Goal: Information Seeking & Learning: Find specific page/section

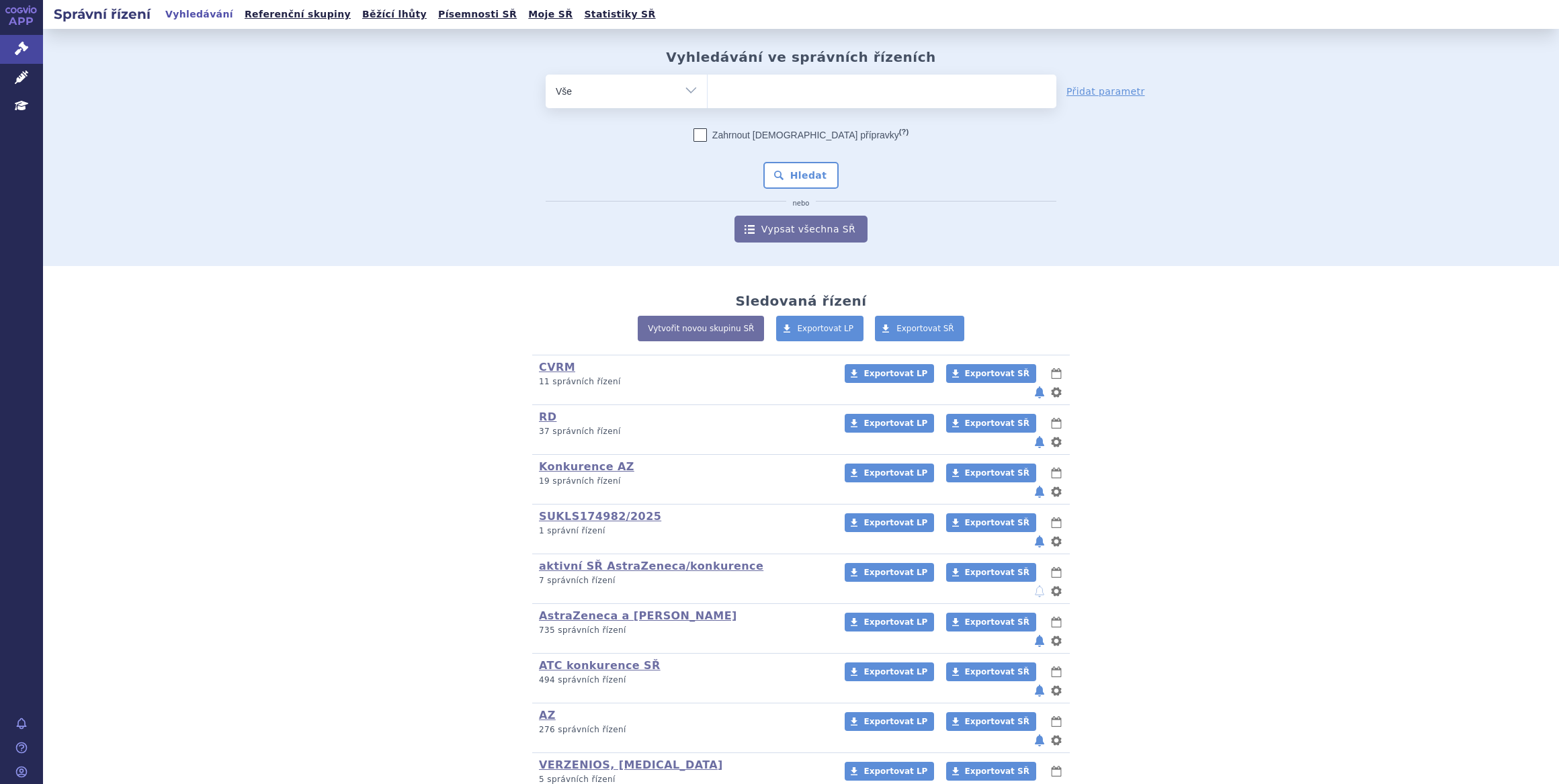
click at [774, 102] on ul at bounding box center [882, 88] width 349 height 28
click at [708, 102] on select at bounding box center [707, 91] width 1 height 33
type input "ca"
type input "cal"
type input "calq"
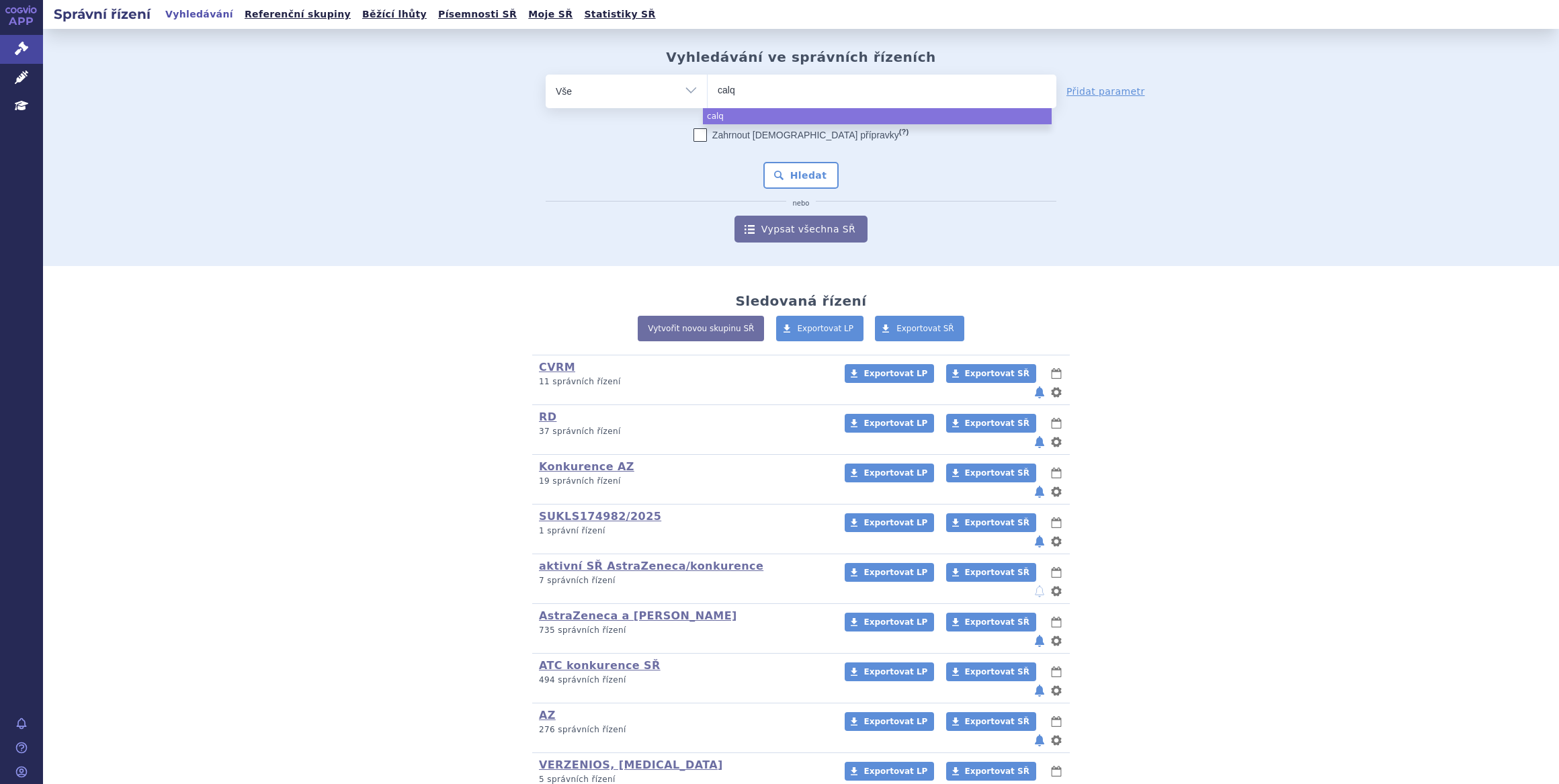
type input "cal"
type input "c"
type input "ke"
type input "keyt"
type input "keytru"
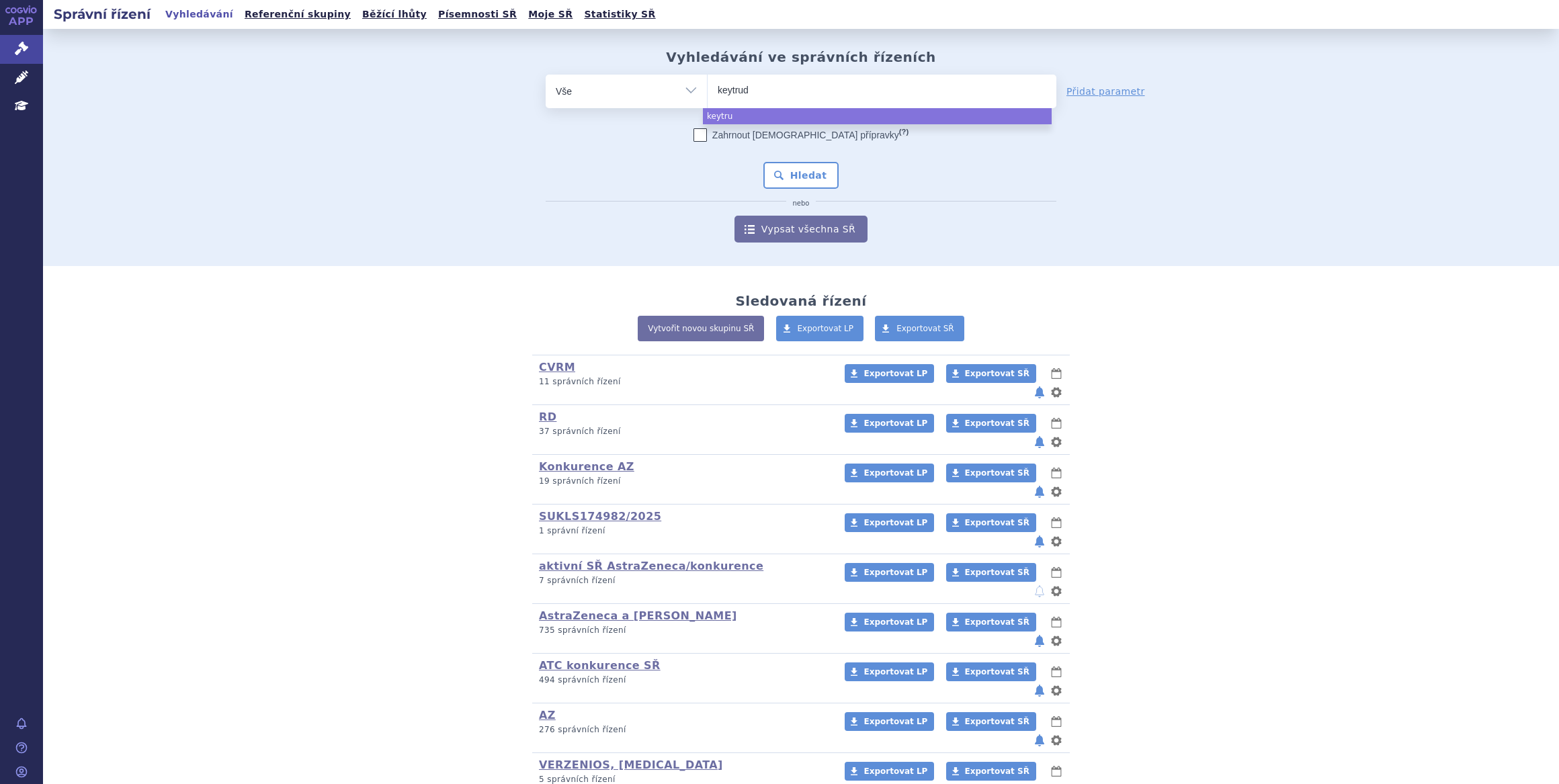
type input "keytruda"
select select "keytruda"
click at [790, 168] on button "Hledat" at bounding box center [801, 175] width 76 height 27
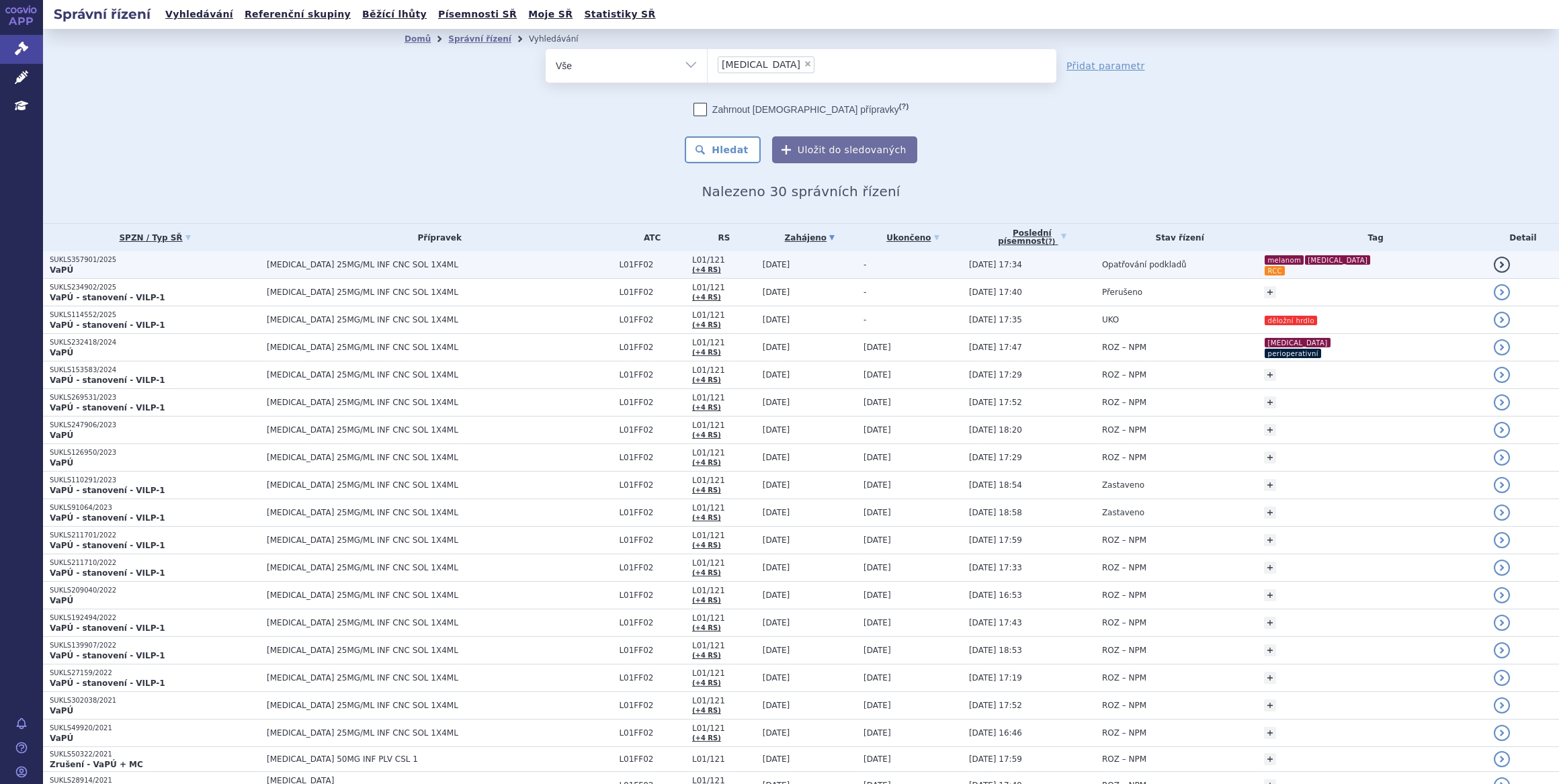
click at [504, 262] on span "KEYTRUDA 25MG/ML INF CNC SOL 1X4ML" at bounding box center [434, 264] width 336 height 10
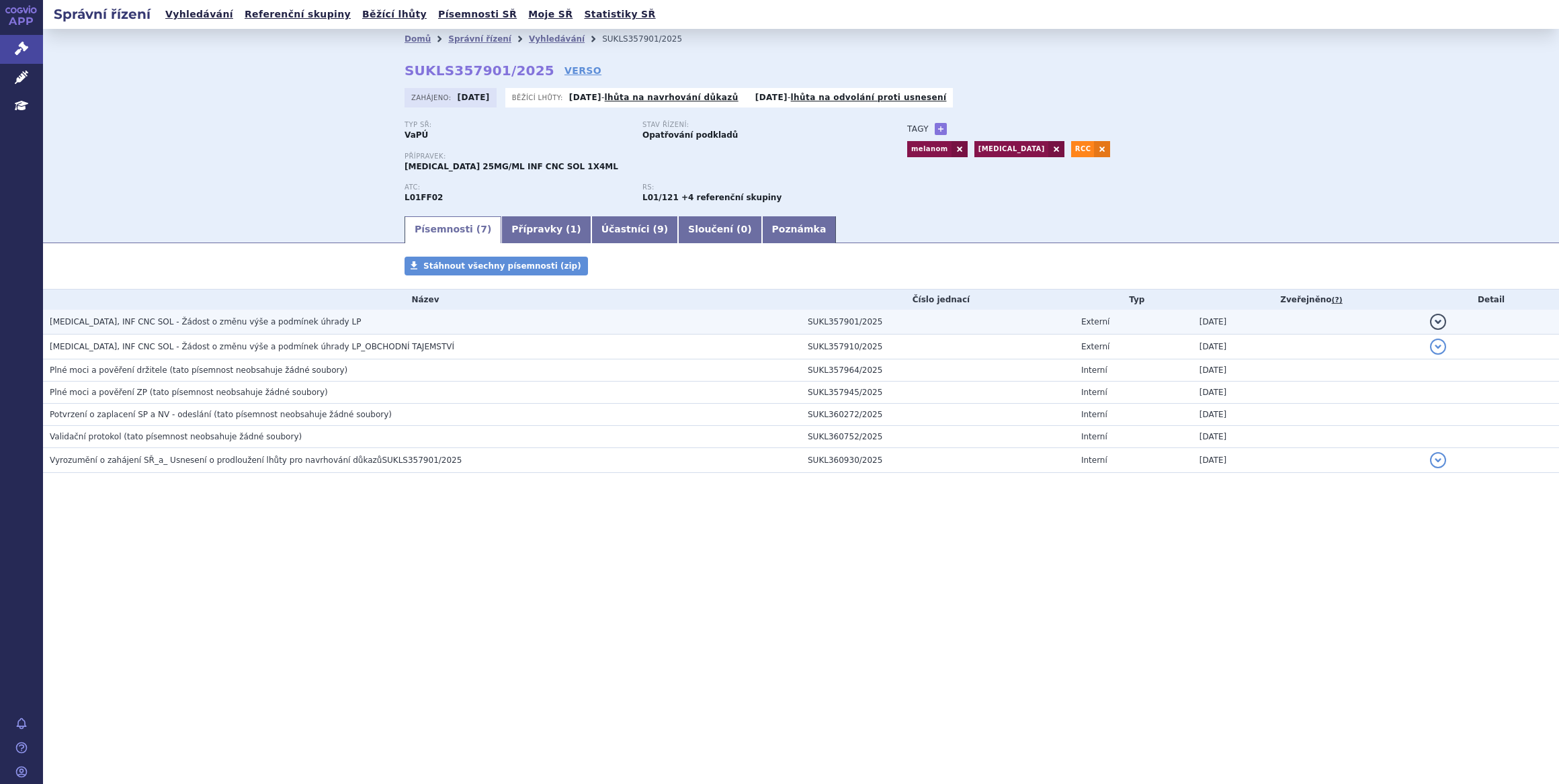
click at [485, 313] on td "KEYTRUDA, INF CNC SOL - Žádost o změnu výše a podmínek úhrady LP" at bounding box center [422, 321] width 758 height 24
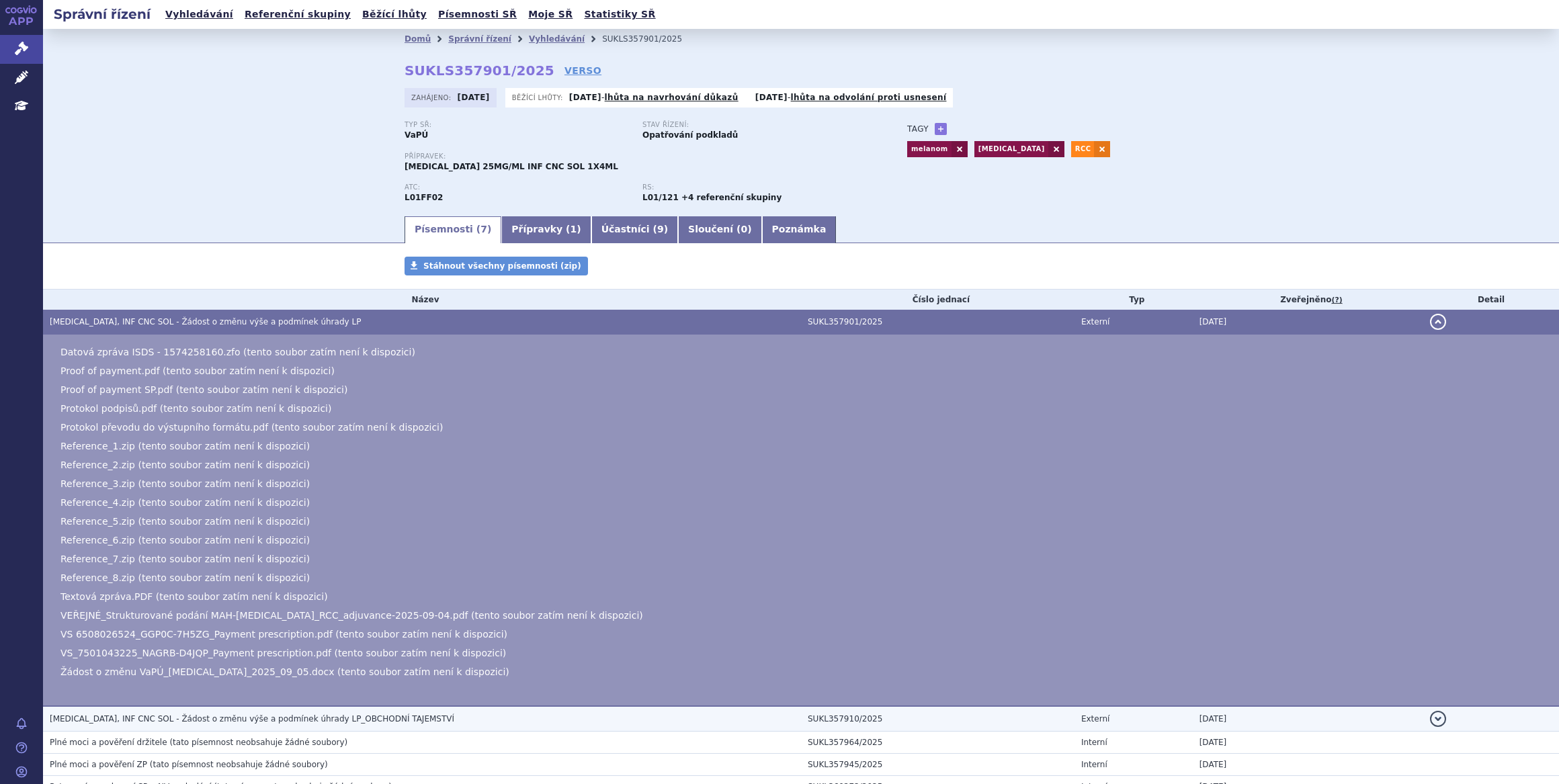
click at [401, 710] on td "KEYTRUDA, INF CNC SOL - Žádost o změnu výše a podmínek úhrady LP_OBCHODNÍ TAJEM…" at bounding box center [422, 719] width 758 height 25
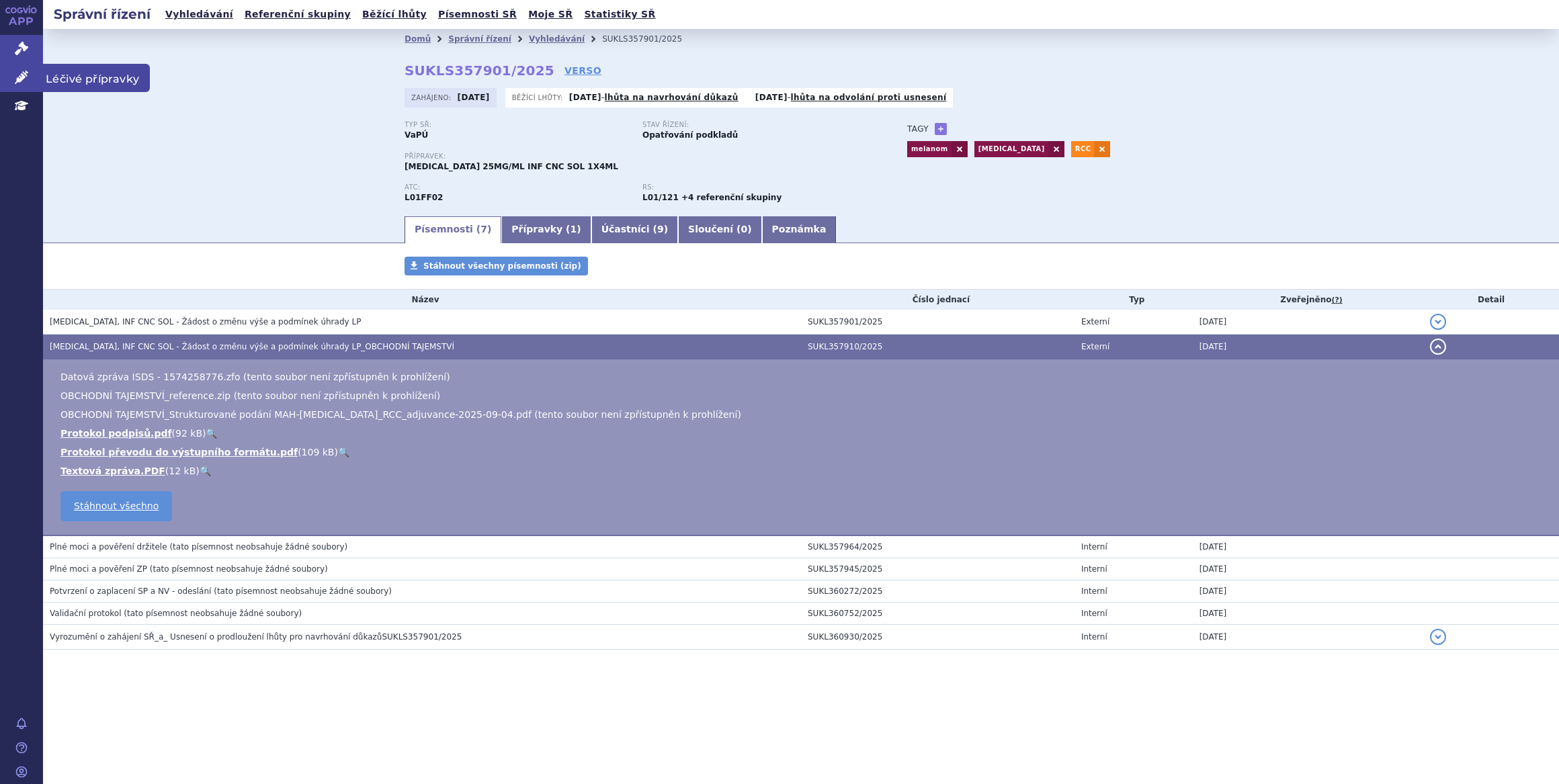
click at [18, 78] on icon at bounding box center [22, 77] width 13 height 13
click at [15, 50] on icon at bounding box center [22, 48] width 13 height 13
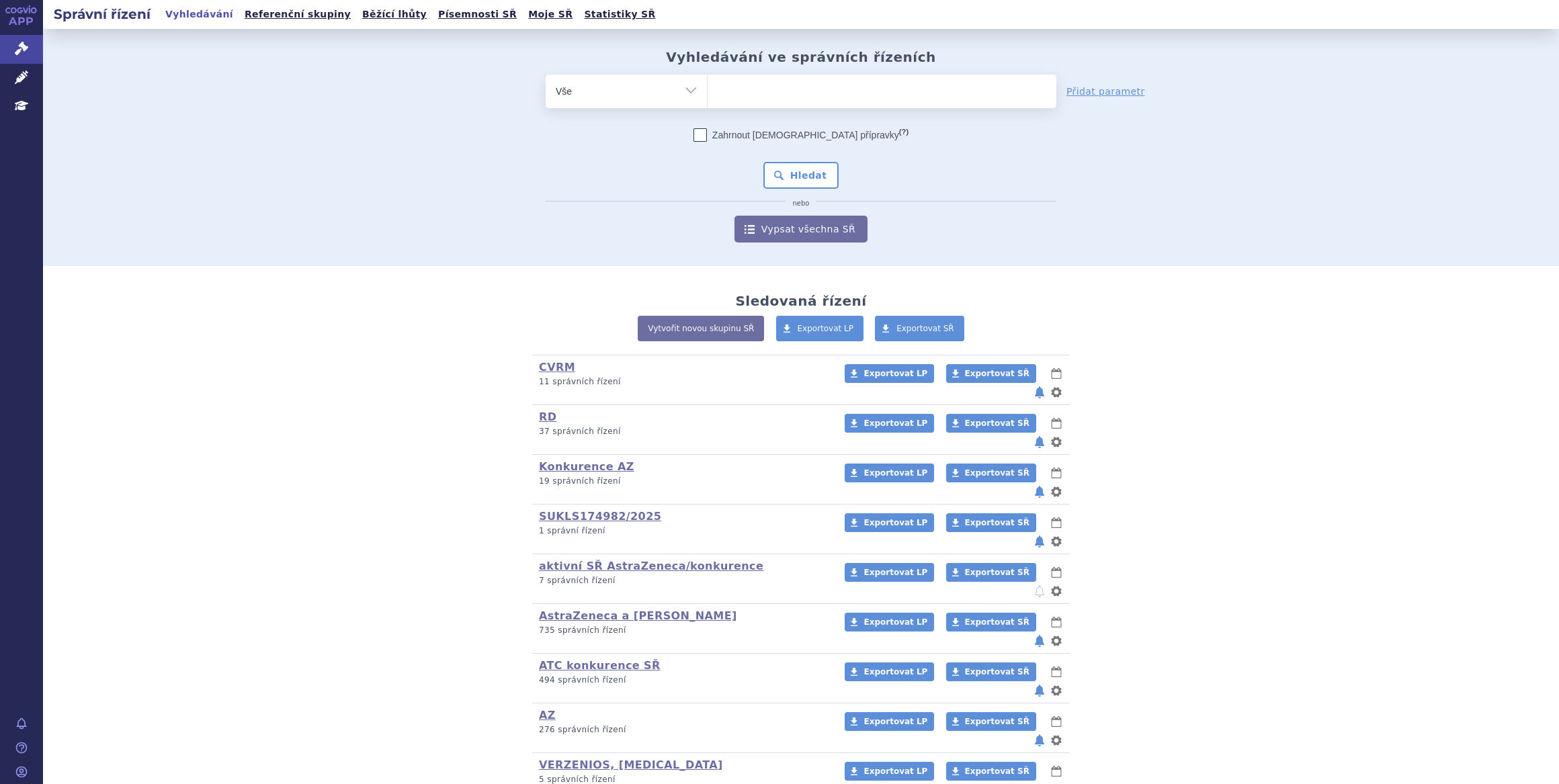
click at [742, 88] on ul at bounding box center [882, 88] width 349 height 28
click at [708, 88] on select at bounding box center [707, 91] width 1 height 33
type input "cal"
type input "calq"
type input "calquen"
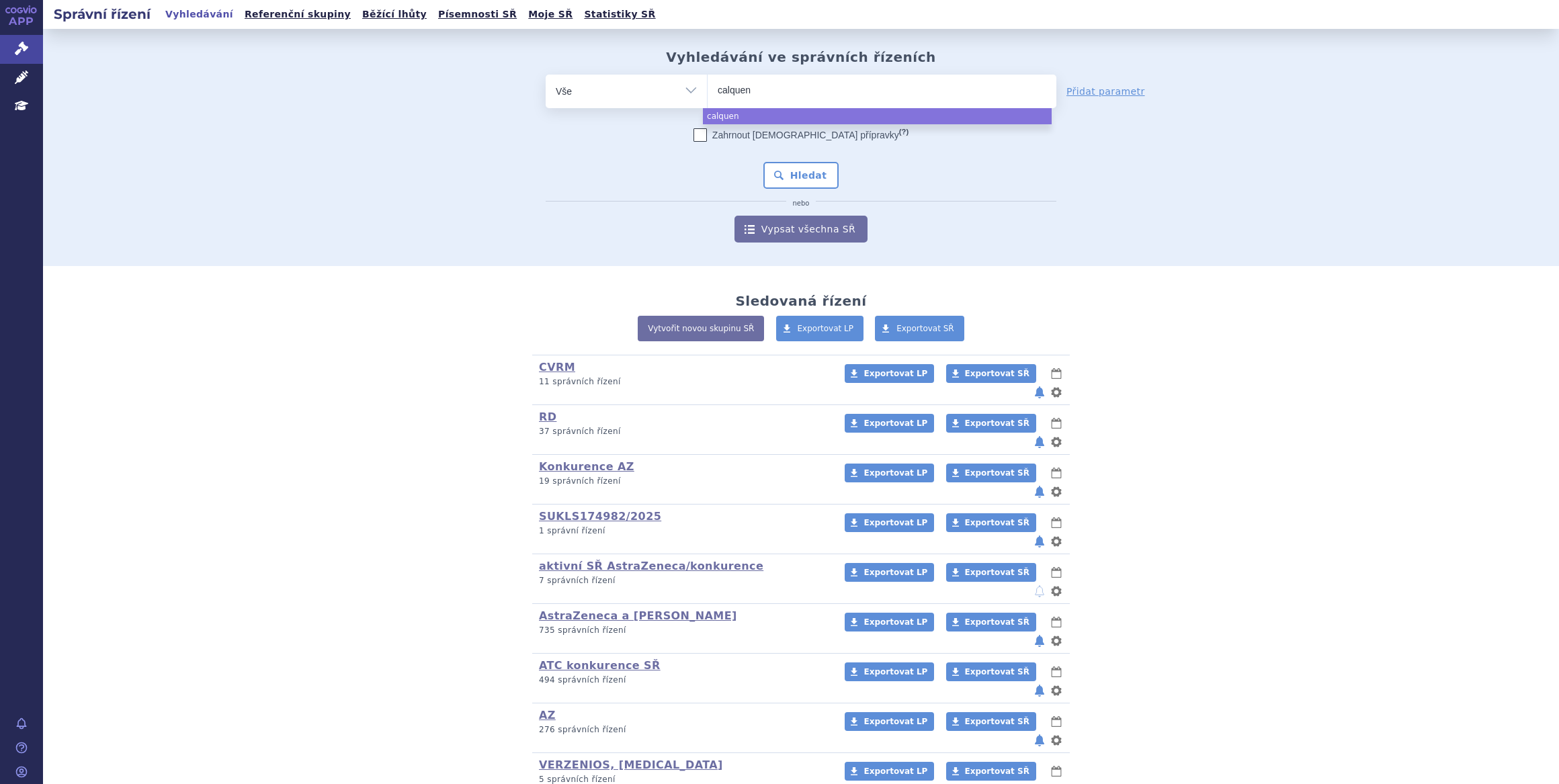
type input "calquenc"
type input "[MEDICAL_DATA]"
select select "[MEDICAL_DATA]"
click at [792, 181] on button "Hledat" at bounding box center [801, 175] width 76 height 27
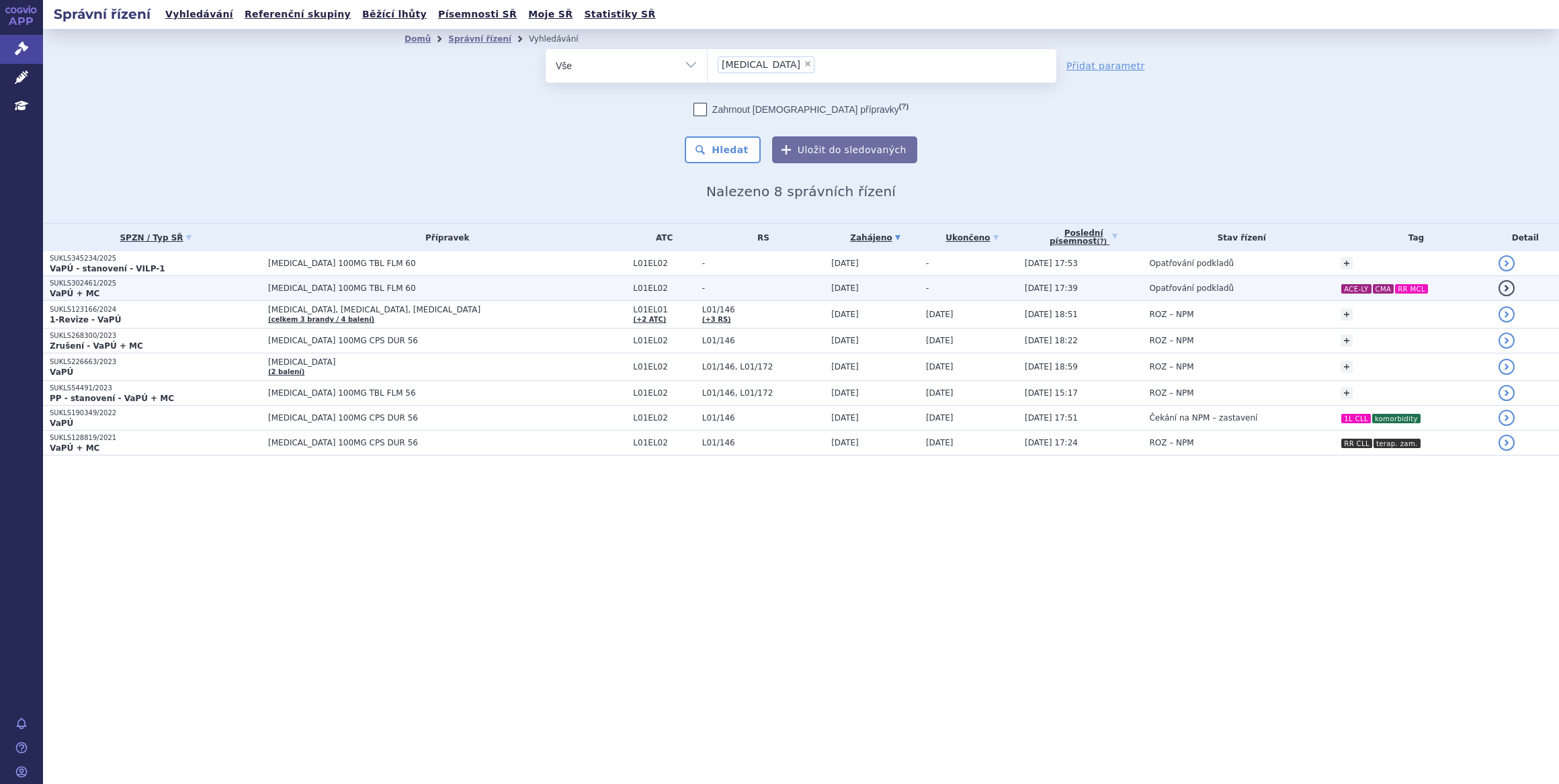
click at [1233, 291] on td "Opatřování podkladů" at bounding box center [1238, 288] width 192 height 24
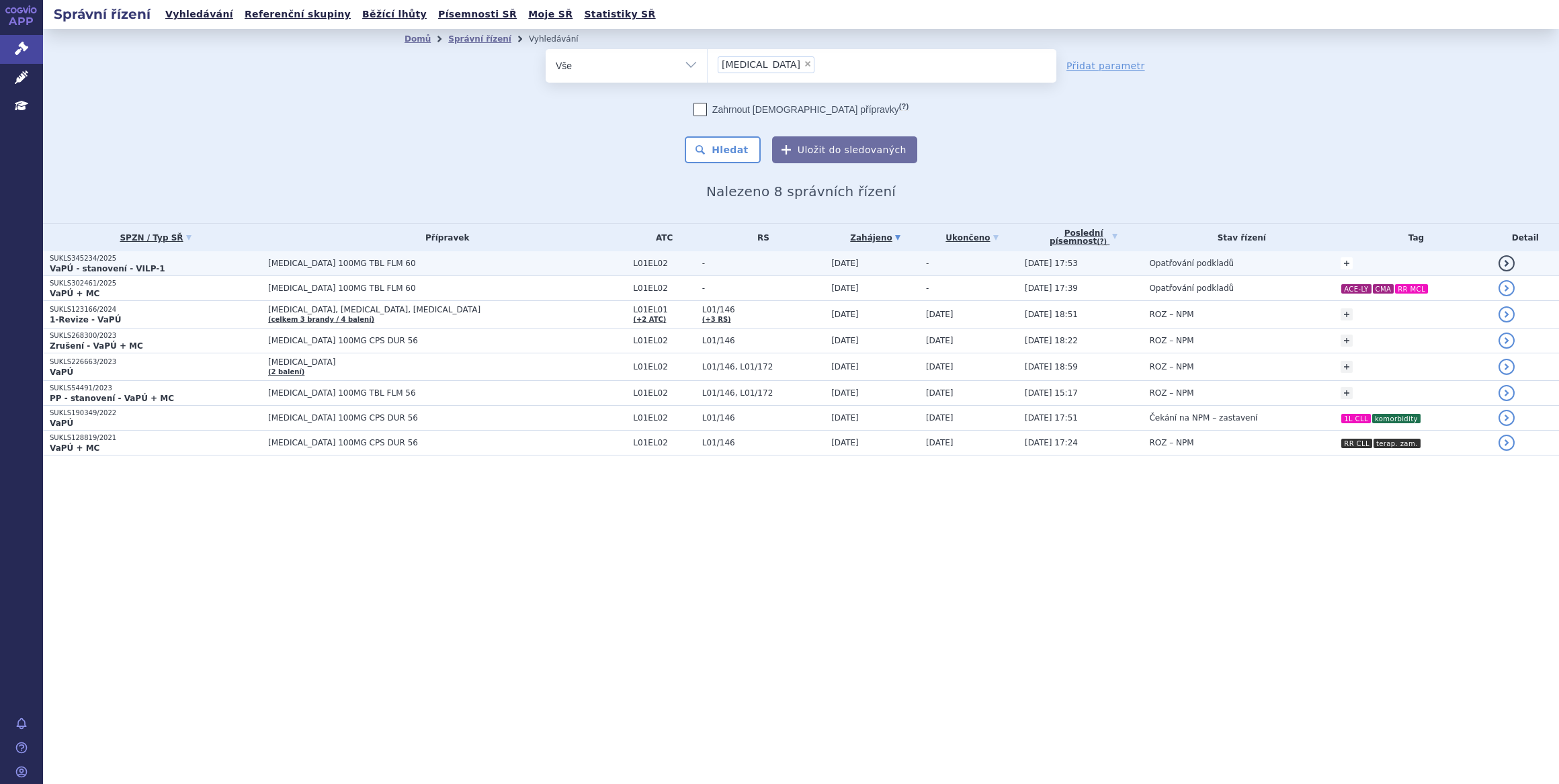
click at [1341, 262] on link "+" at bounding box center [1347, 264] width 12 height 12
click at [1230, 265] on span at bounding box center [1241, 266] width 97 height 18
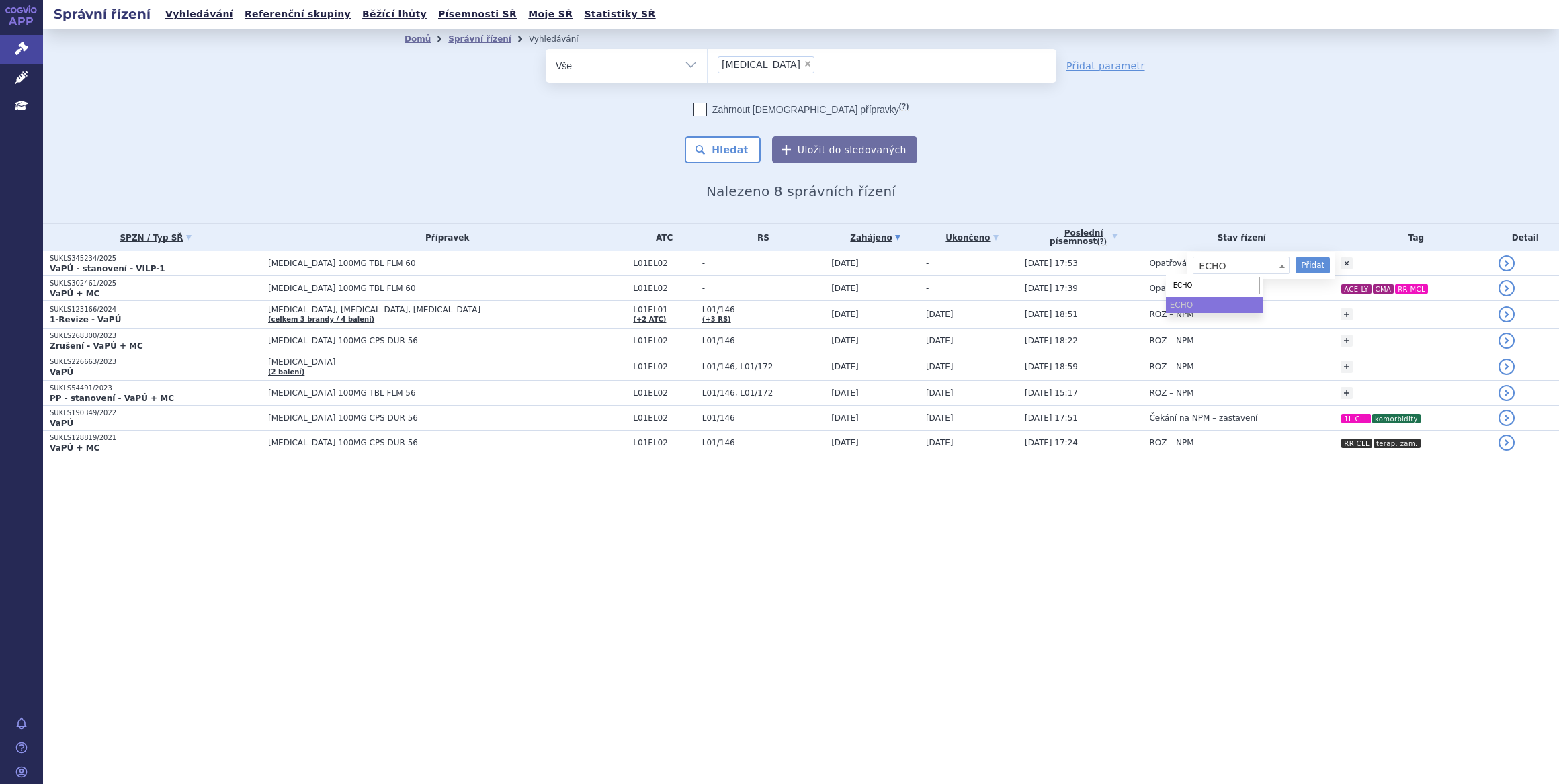
type input "ECHO"
click at [1222, 306] on ul "ECHO" at bounding box center [1214, 305] width 97 height 16
click at [1217, 307] on ul "ECHO" at bounding box center [1214, 305] width 97 height 16
click at [1183, 302] on ul "ECHO" at bounding box center [1214, 305] width 97 height 16
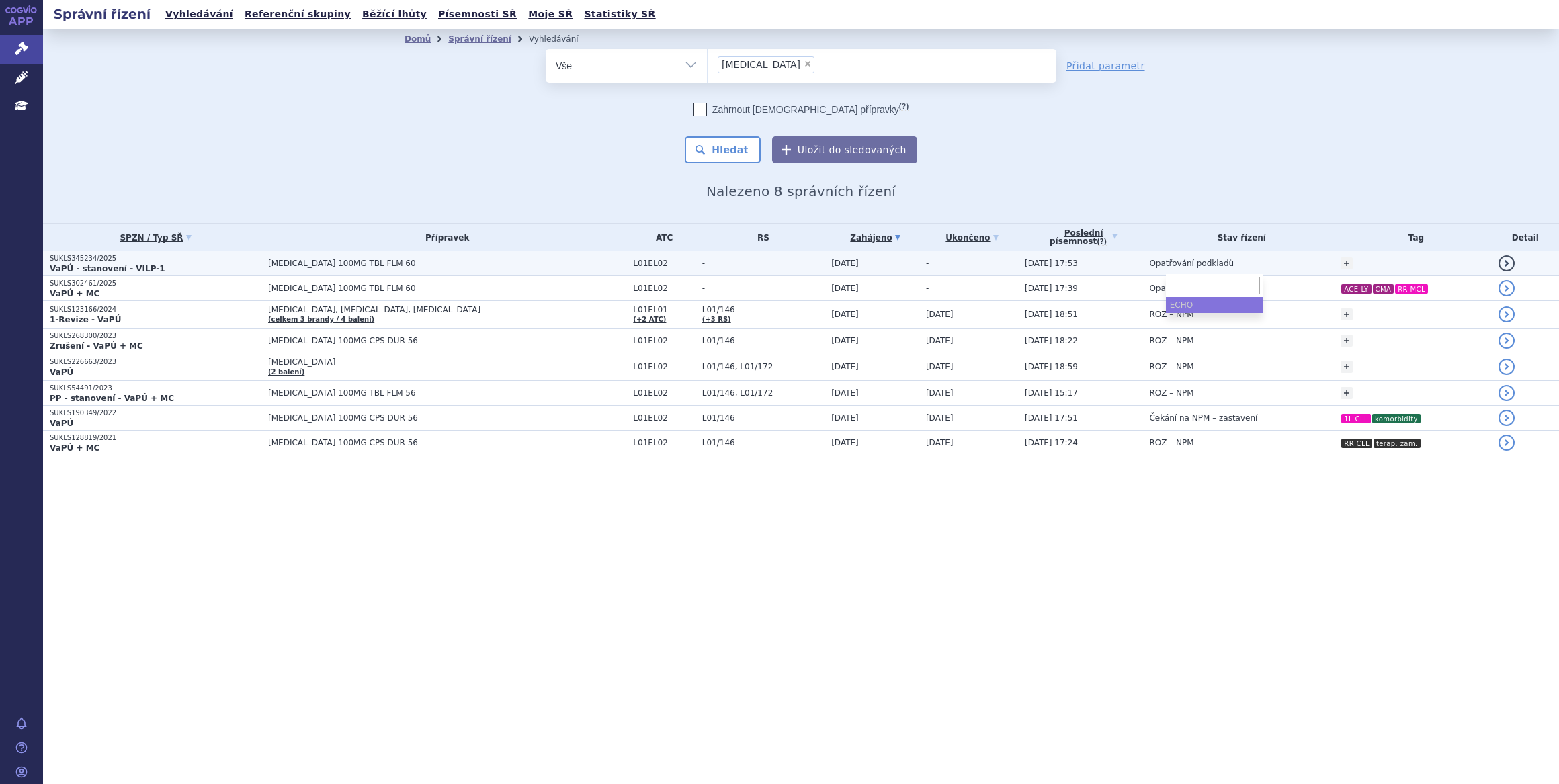
click at [1266, 259] on td "Opatřování podkladů" at bounding box center [1238, 263] width 192 height 24
click at [1341, 262] on link "+" at bounding box center [1347, 264] width 12 height 12
click at [1219, 264] on span at bounding box center [1241, 266] width 97 height 18
type input "ECHO"
click at [1296, 265] on button "Přidat" at bounding box center [1313, 266] width 34 height 16
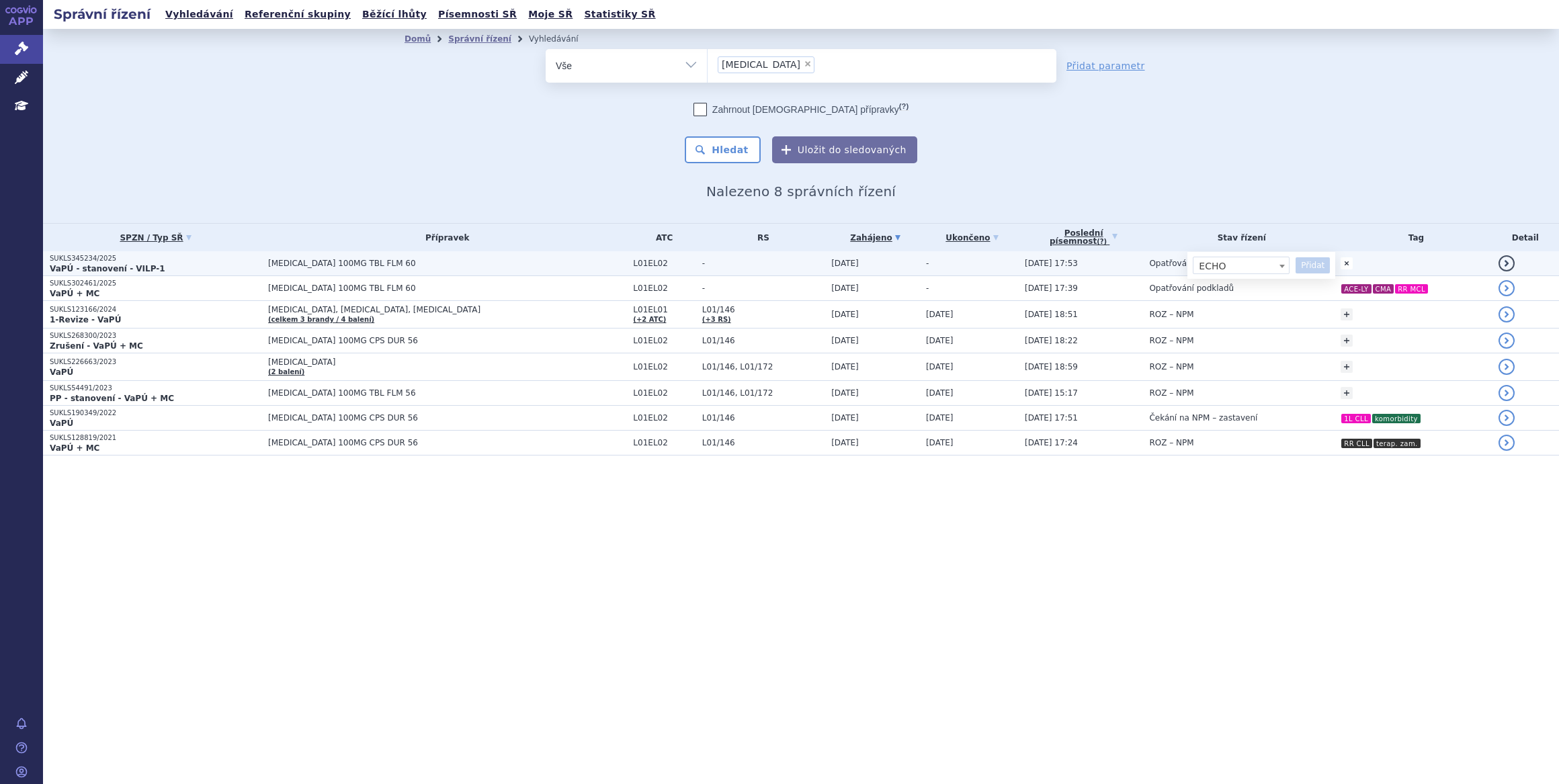
select select
click at [1211, 267] on span at bounding box center [1241, 266] width 97 height 18
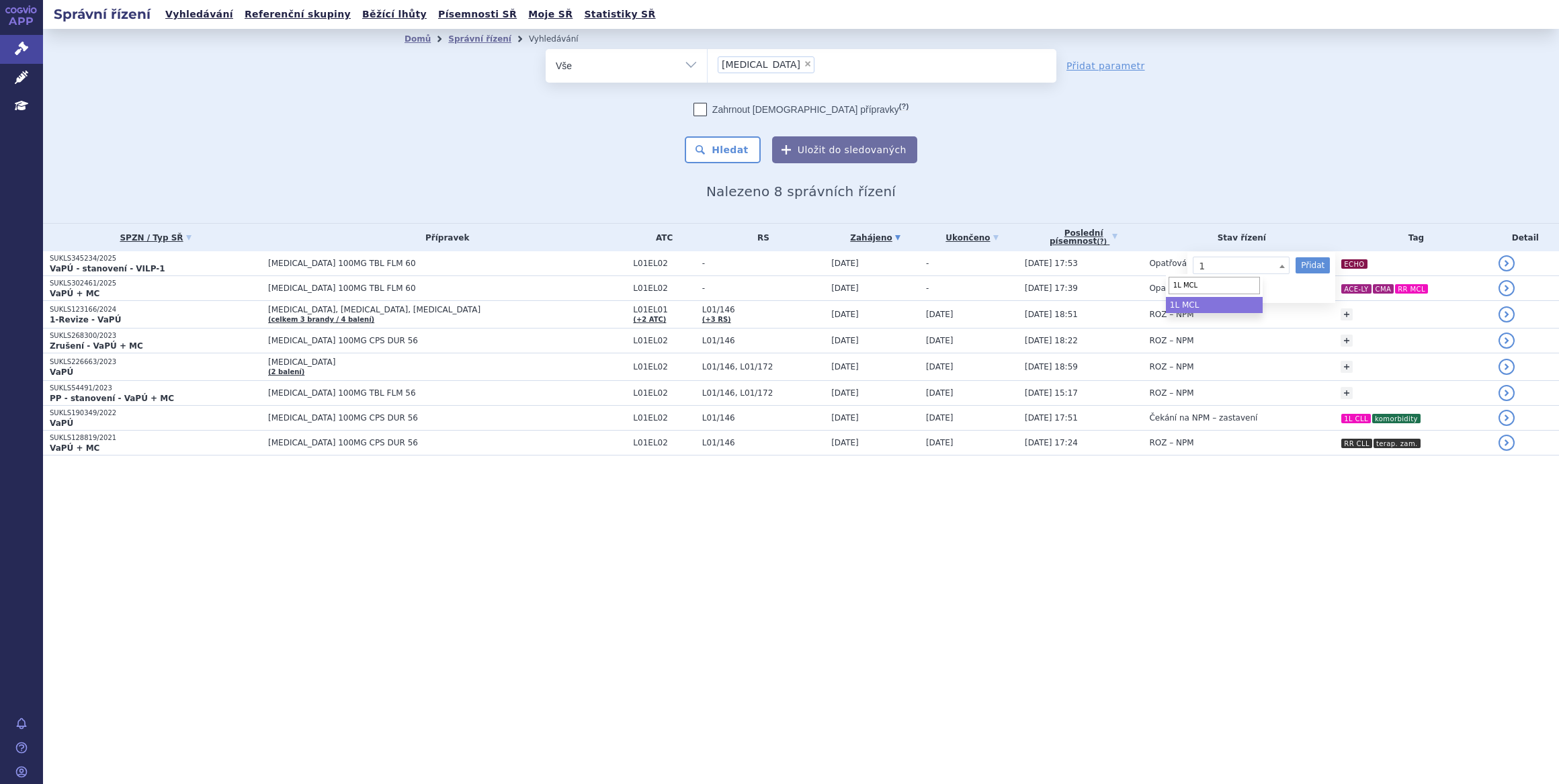
type input "1L MCL"
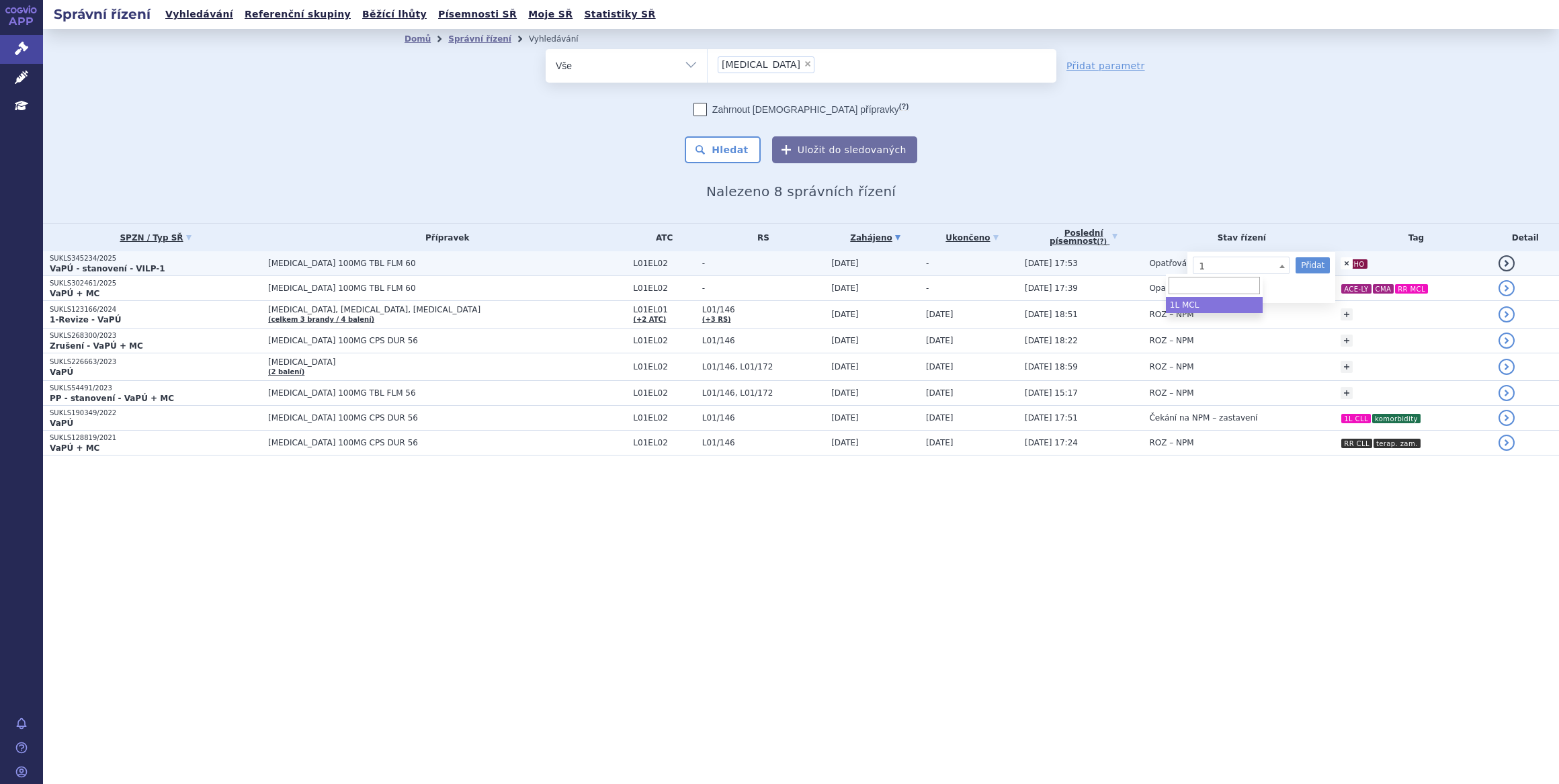
select select "1L MCL"
click at [1296, 267] on button "Přidat" at bounding box center [1313, 266] width 34 height 16
select select
click at [1220, 266] on span "1L MCL" at bounding box center [1241, 266] width 97 height 18
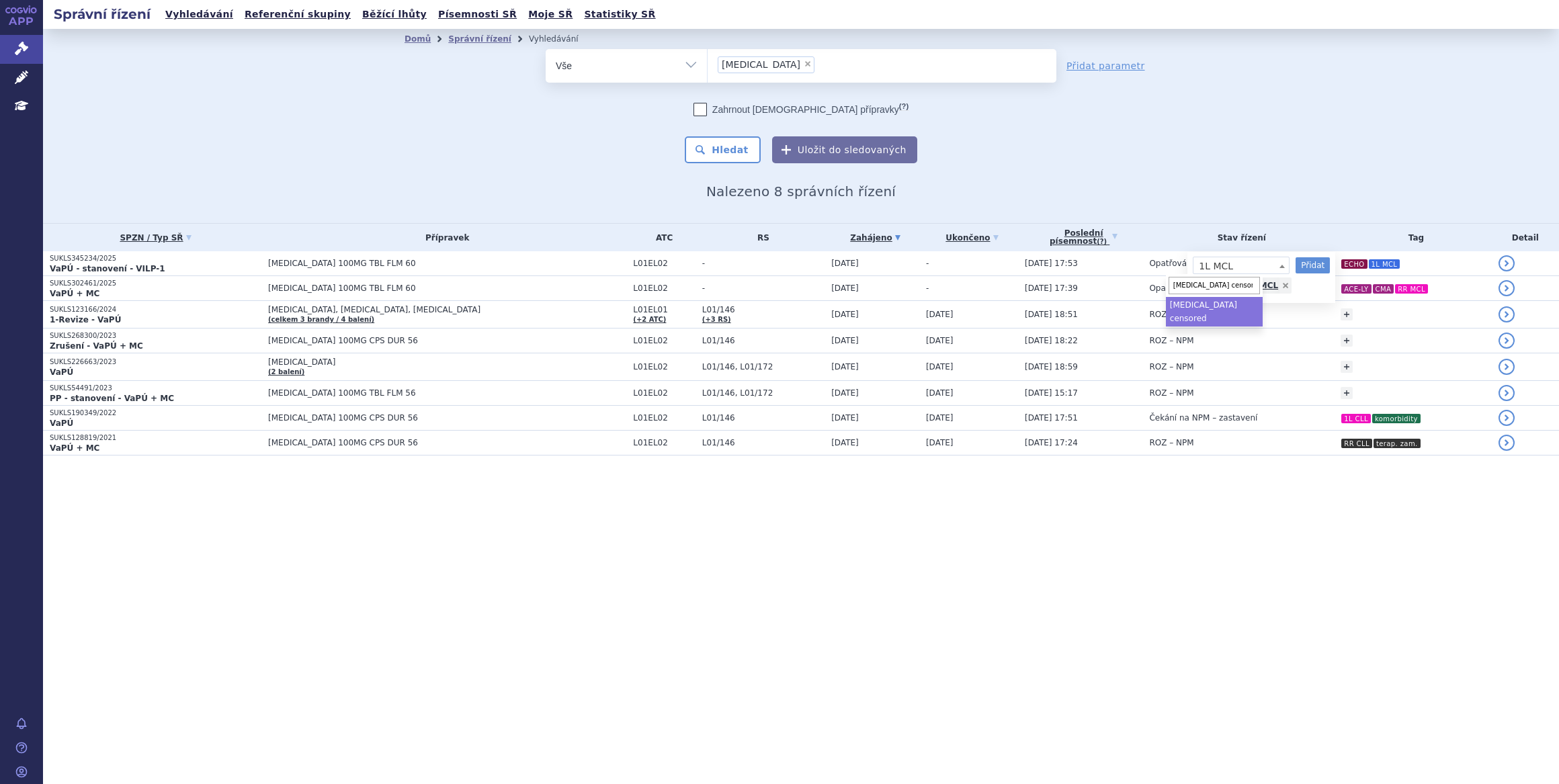
type input "covid-19 censored"
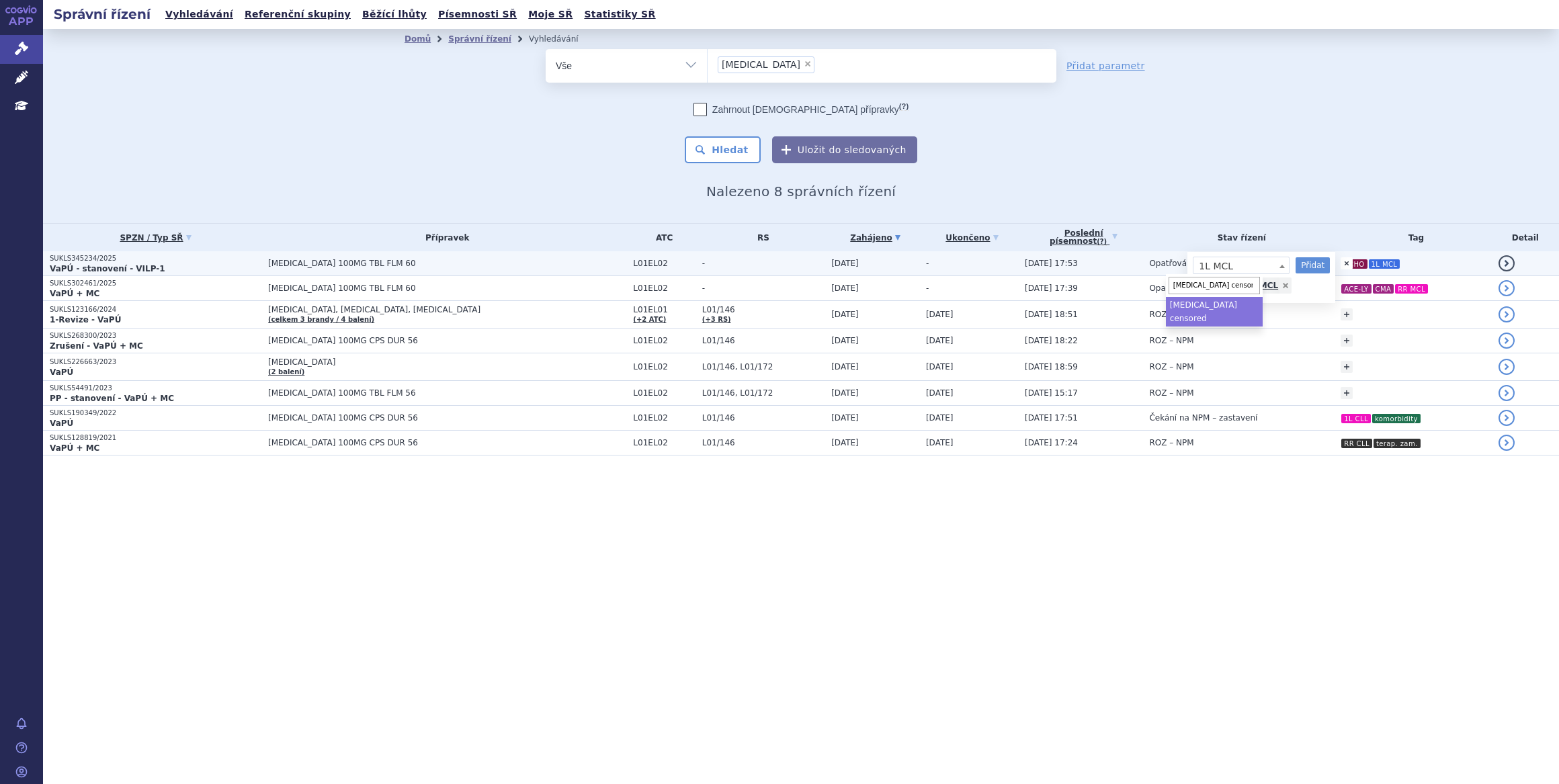
select select "covid-19 censored"
click at [1296, 270] on button "Přidat" at bounding box center [1313, 266] width 34 height 16
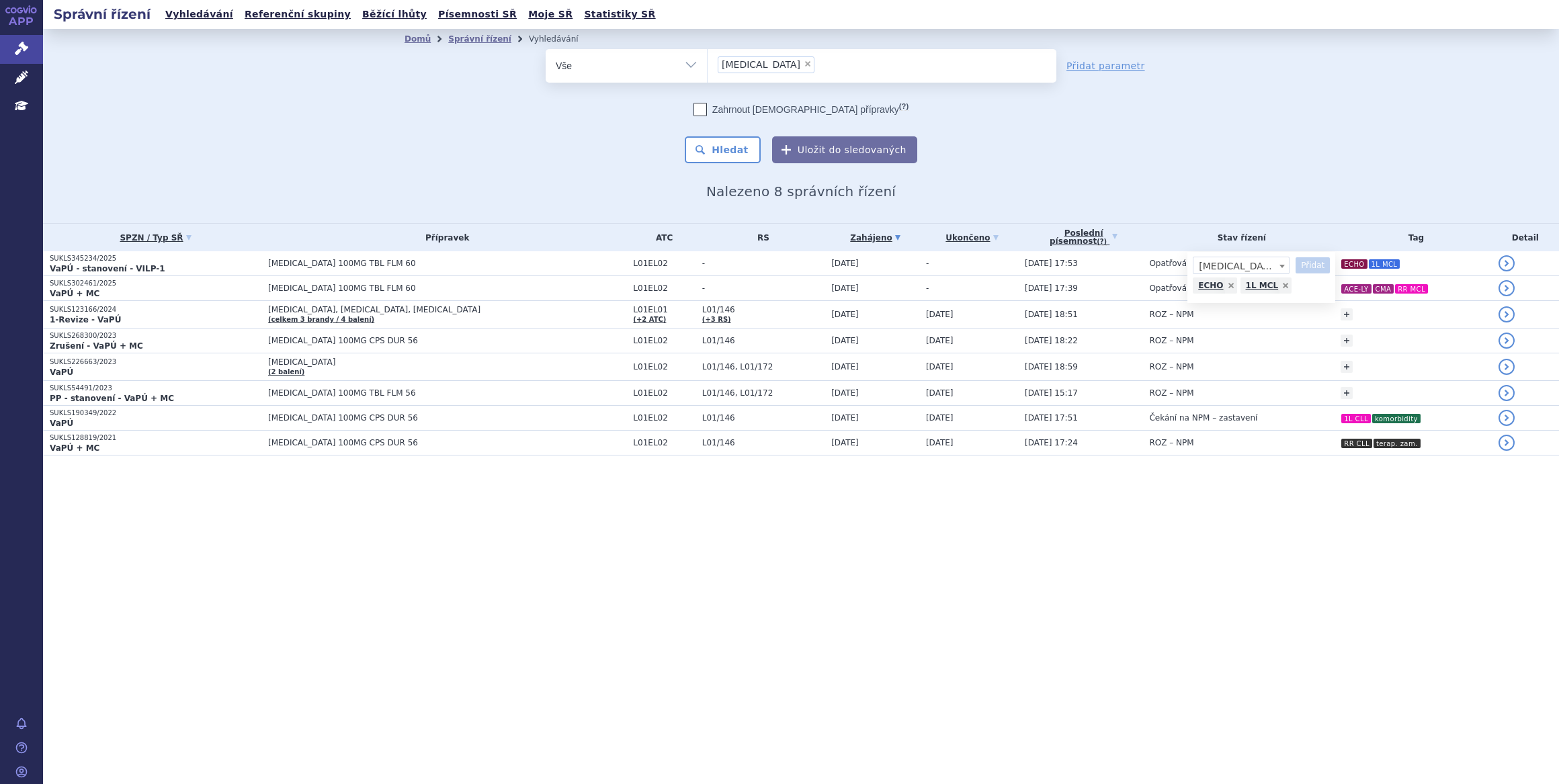
select select
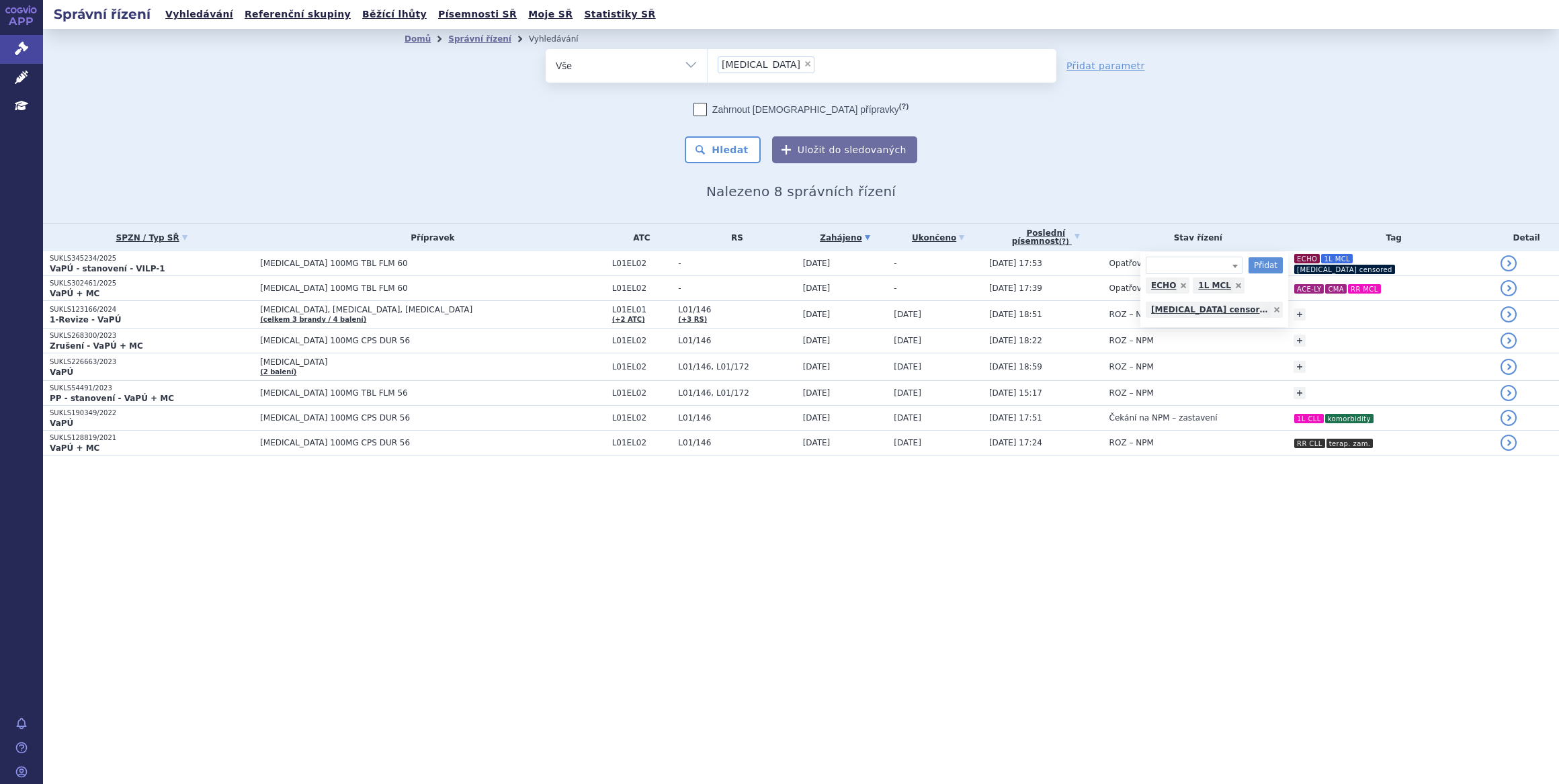
click at [1289, 191] on div "Domů Správní řízení Vyhledávání Vyhledávání ve správních řízeních odstranit Vše…" at bounding box center [801, 126] width 1516 height 195
click at [776, 67] on li "× calquence" at bounding box center [766, 65] width 97 height 17
click at [708, 67] on select "calquence" at bounding box center [707, 65] width 1 height 33
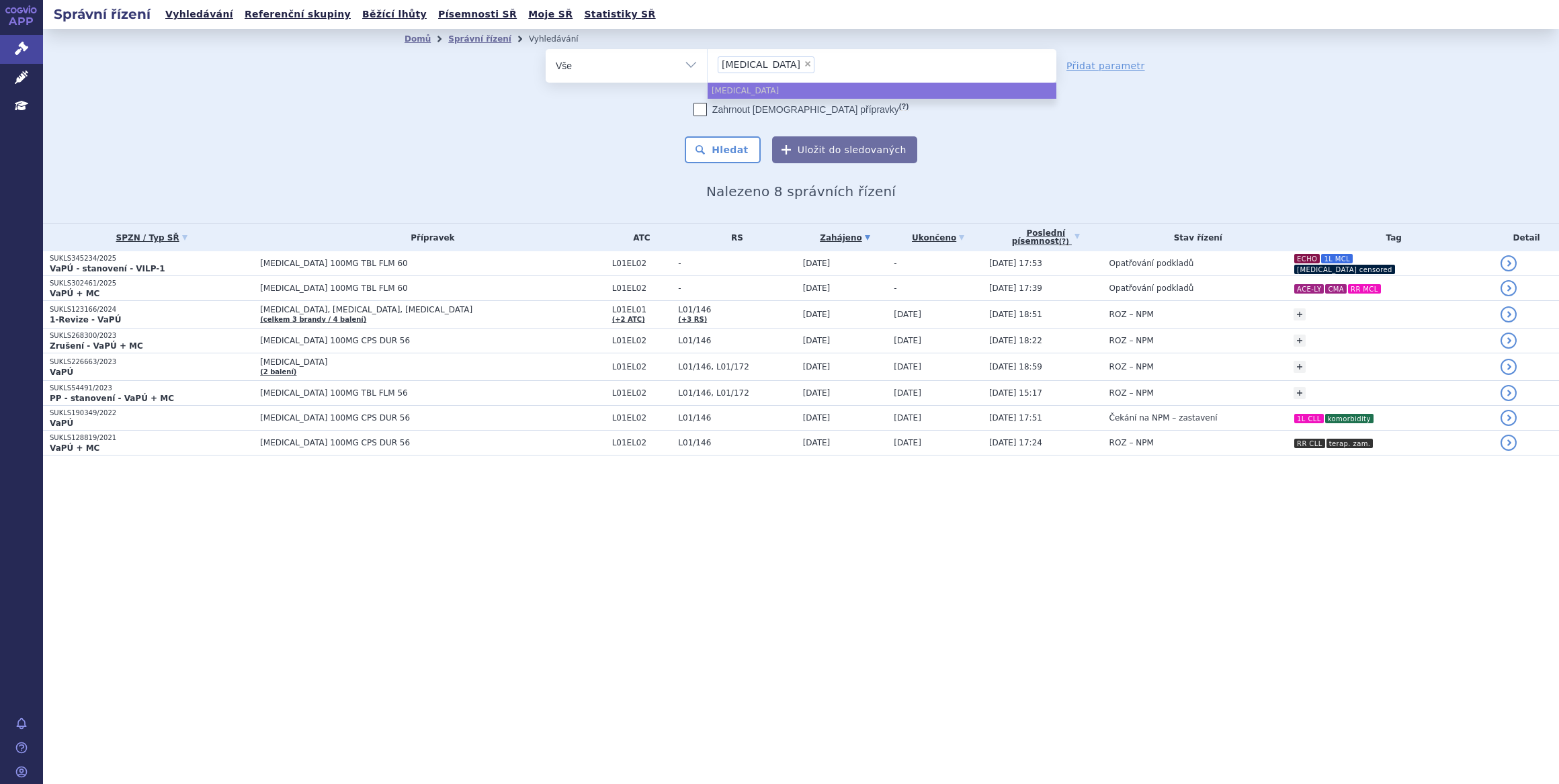
click at [774, 65] on li "× calquence" at bounding box center [766, 65] width 97 height 17
click at [708, 65] on select "calquence" at bounding box center [707, 65] width 1 height 33
click at [773, 68] on li "× calquence" at bounding box center [766, 65] width 97 height 17
click at [708, 68] on select "calquence" at bounding box center [707, 65] width 1 height 33
click at [804, 62] on span "×" at bounding box center [807, 64] width 8 height 8
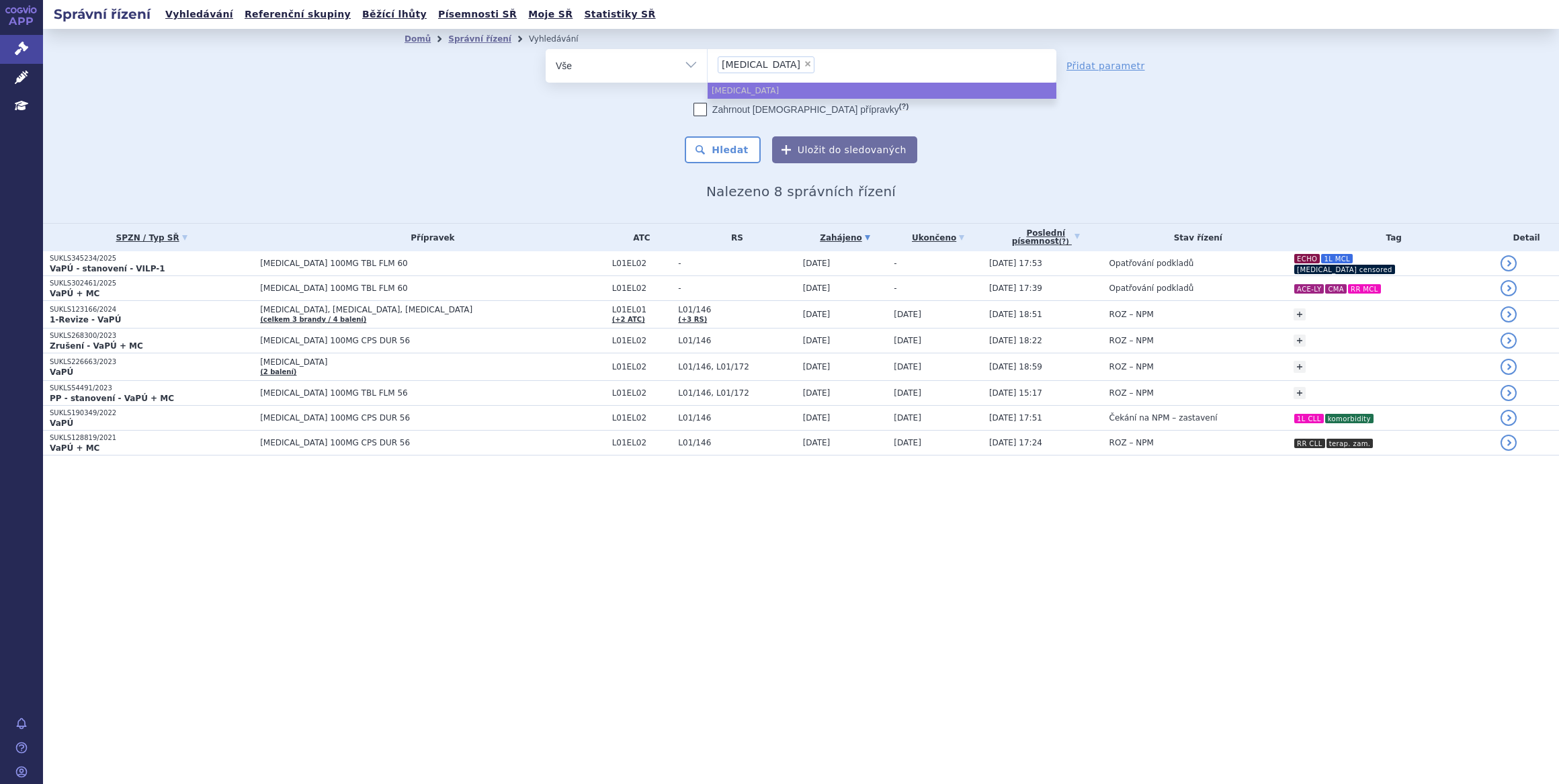
click at [708, 62] on select "calquence" at bounding box center [707, 65] width 1 height 33
select select
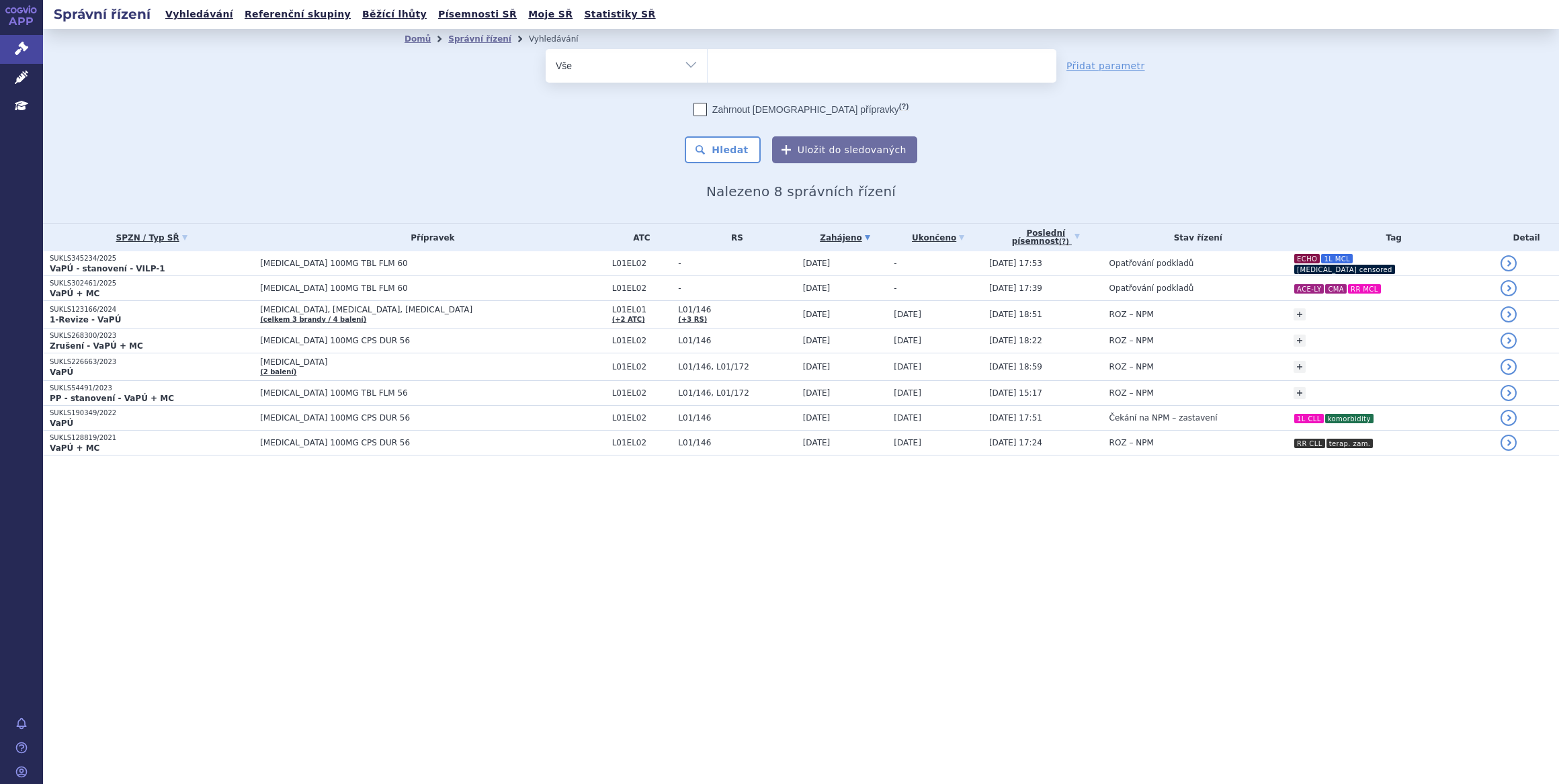
click at [772, 70] on ul at bounding box center [882, 63] width 349 height 28
click at [708, 70] on select "calquence" at bounding box center [707, 65] width 1 height 33
type input "tr"
type input "truq"
type input "truqa"
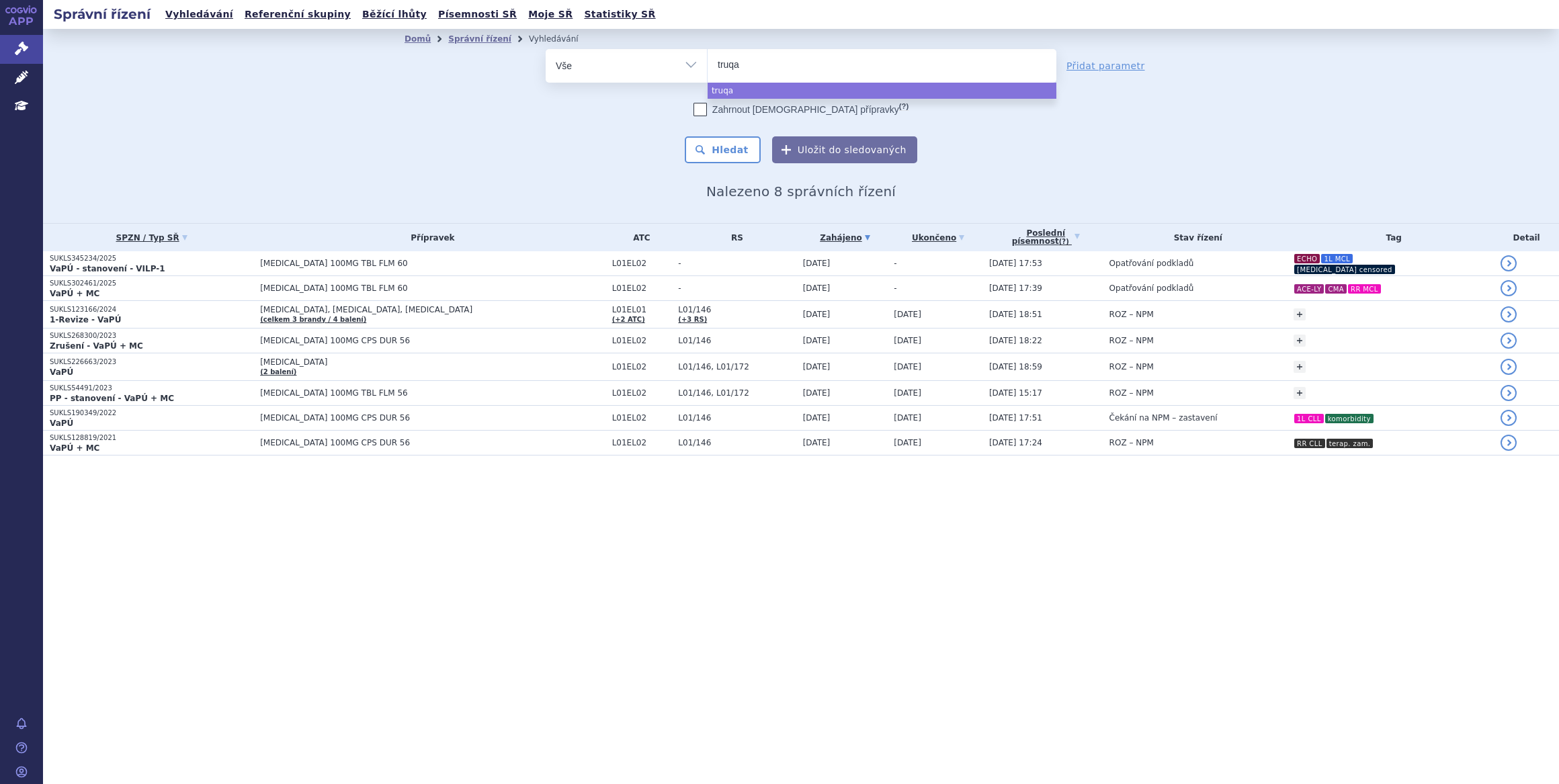
type input "truqap"
select select "truqap"
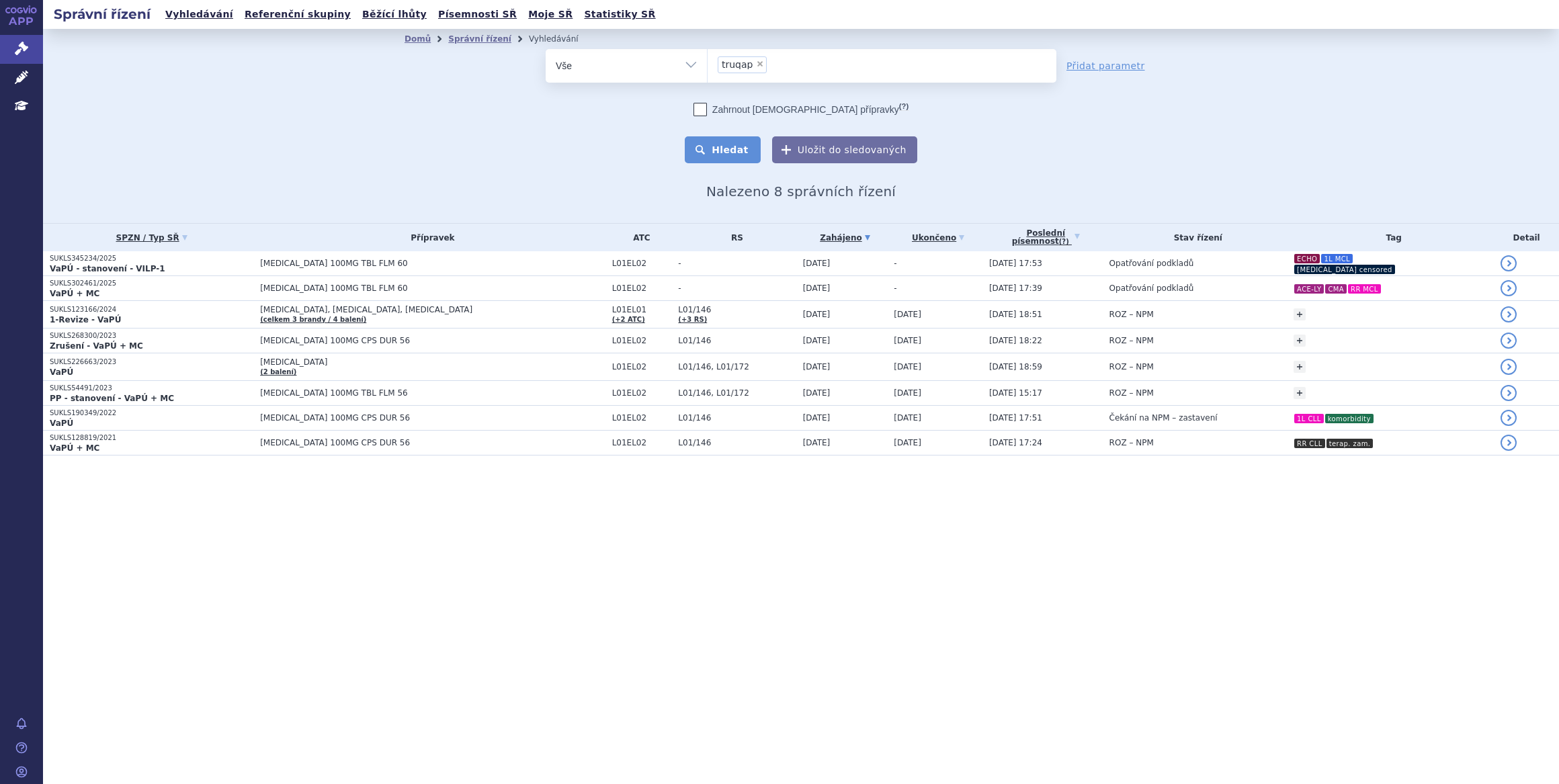
click at [748, 143] on button "Hledat" at bounding box center [723, 150] width 76 height 27
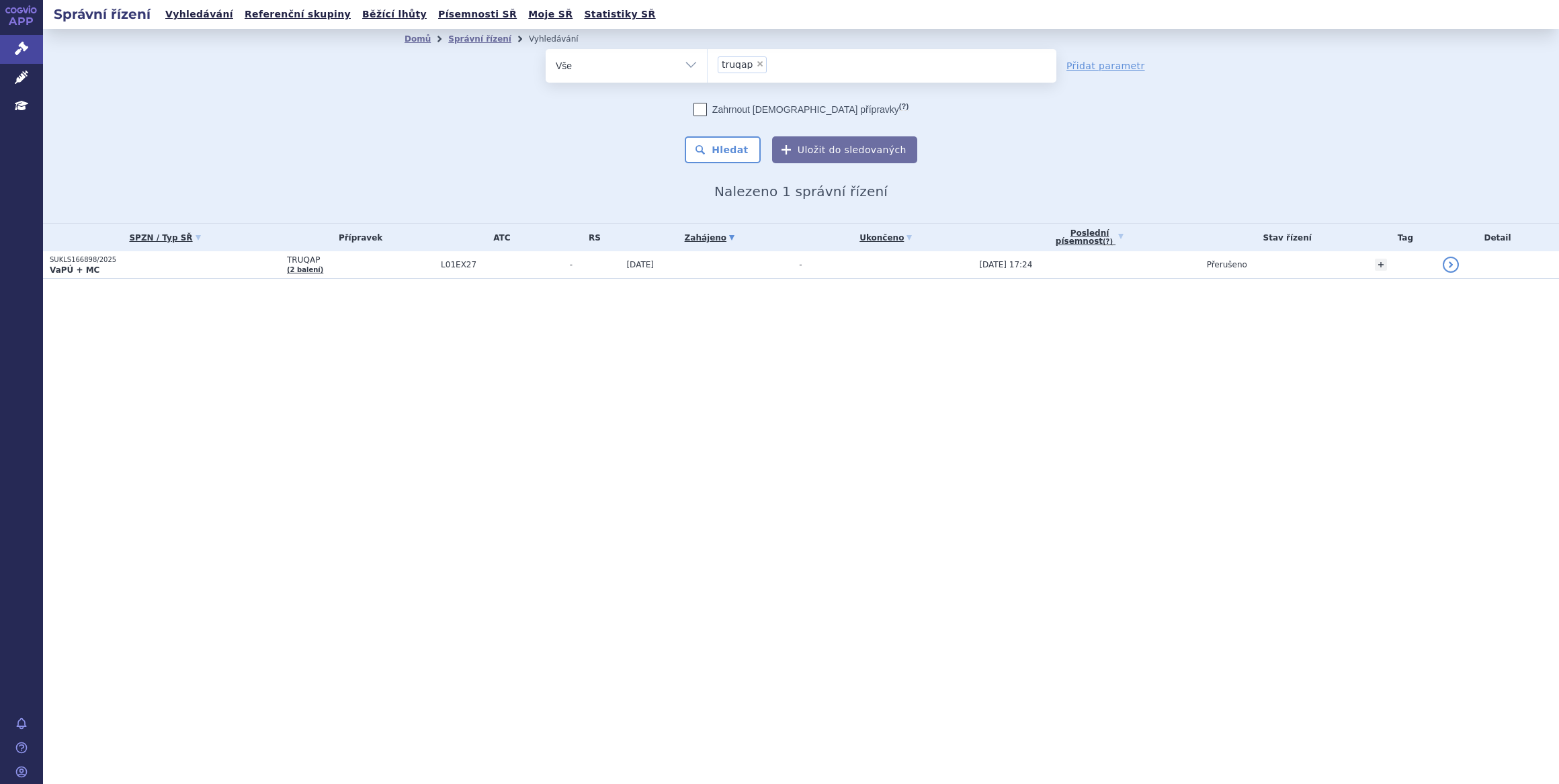
click at [1, 18] on link "APP" at bounding box center [22, 17] width 43 height 35
